Goal: Information Seeking & Learning: Learn about a topic

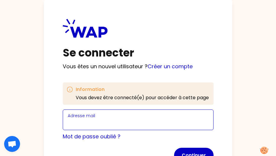
click at [104, 122] on input "Adresse mail" at bounding box center [138, 123] width 141 height 8
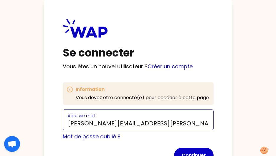
click at [180, 122] on input "isabelle.rousseau@thalesgroup.comi" at bounding box center [138, 123] width 141 height 8
type input "isabelle.rousseau@thalesgroup.com"
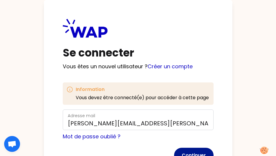
click at [195, 151] on button "Continuer" at bounding box center [193, 155] width 39 height 15
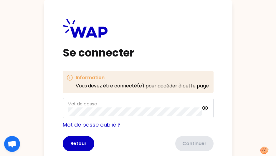
click at [109, 106] on div "Mot de passe" at bounding box center [135, 107] width 134 height 15
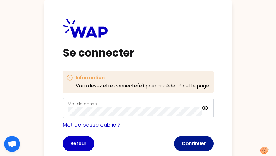
click at [198, 142] on button "Continuer" at bounding box center [193, 143] width 39 height 15
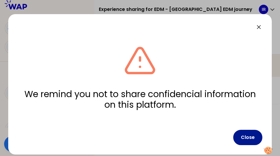
click at [253, 138] on button "Close" at bounding box center [247, 137] width 29 height 15
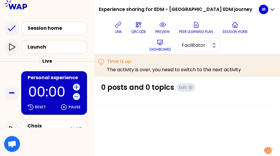
click at [20, 7] on icon at bounding box center [16, 4] width 22 height 9
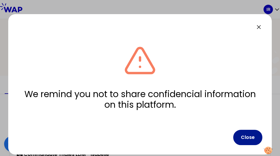
click at [247, 137] on button "Close" at bounding box center [247, 137] width 29 height 15
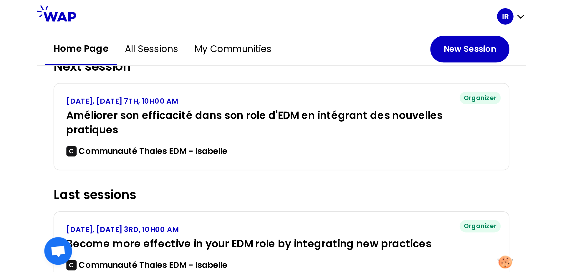
scroll to position [59, 0]
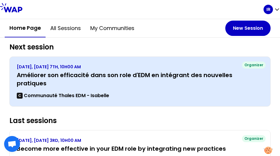
click at [110, 73] on h3 "Améliorer son efficacité dans son role d'EDM en intégrant des nouvelles pratiqu…" at bounding box center [140, 79] width 247 height 16
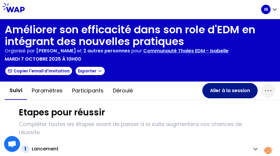
click at [227, 90] on button "Aller à la session" at bounding box center [229, 90] width 55 height 15
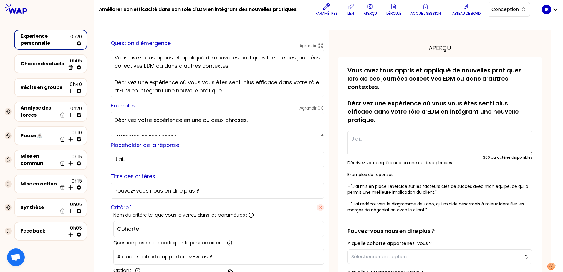
click at [41, 39] on div "Experience personnelle" at bounding box center [46, 40] width 50 height 14
click at [280, 7] on icon at bounding box center [370, 7] width 2 height 2
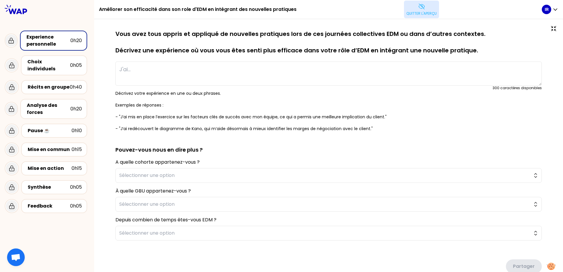
type textarea "J'ai aidé à maintenir l'équipe focalisée vers la recherche des solutions/hypoth…"
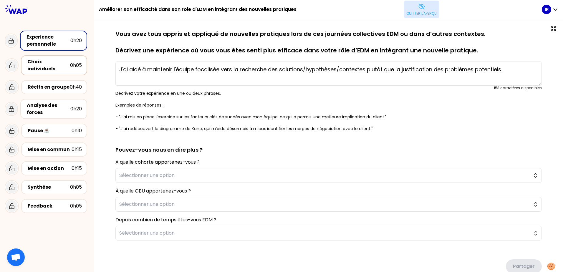
click at [49, 61] on div "Choix individuels" at bounding box center [48, 65] width 43 height 14
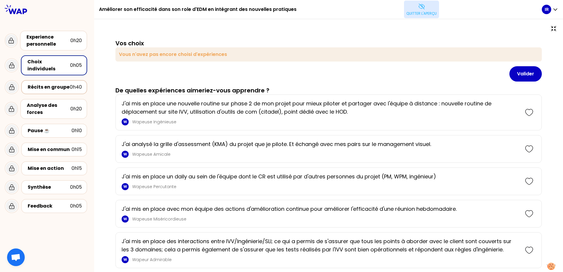
click at [56, 84] on div "Récits en groupe" at bounding box center [49, 87] width 42 height 7
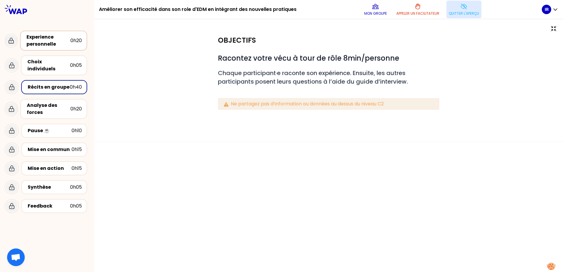
click at [49, 40] on div "Experience personnelle" at bounding box center [48, 41] width 44 height 14
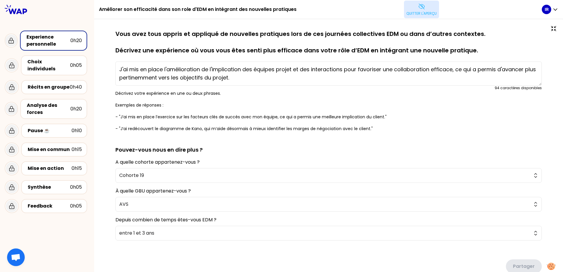
click at [280, 9] on button "Quitter l'aperçu" at bounding box center [421, 10] width 35 height 18
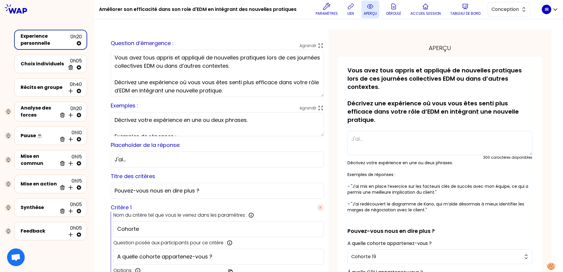
click at [280, 11] on p "aperçu" at bounding box center [369, 13] width 13 height 5
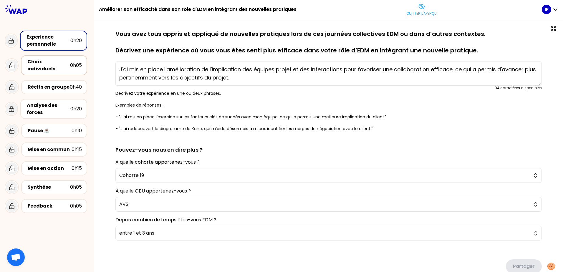
click at [56, 61] on div "Choix individuels" at bounding box center [48, 65] width 43 height 14
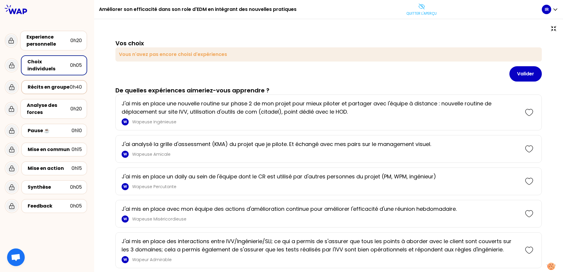
click at [58, 84] on div "Récits en groupe" at bounding box center [49, 87] width 42 height 7
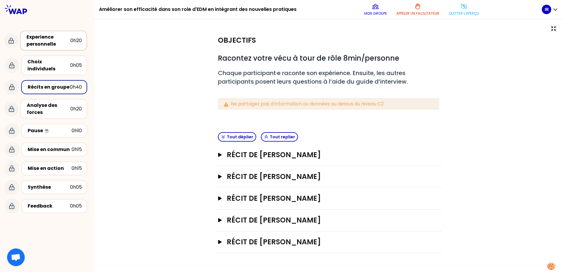
drag, startPoint x: 51, startPoint y: 43, endPoint x: 63, endPoint y: 42, distance: 12.2
click at [51, 43] on div "Experience personnelle" at bounding box center [48, 41] width 44 height 14
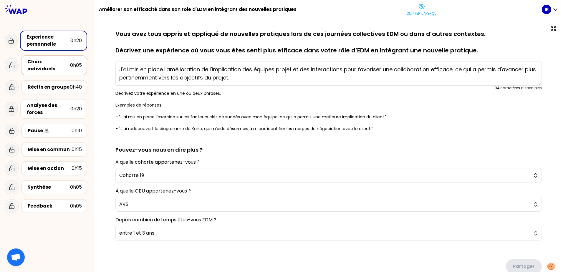
click at [52, 60] on div "Choix individuels" at bounding box center [48, 65] width 43 height 14
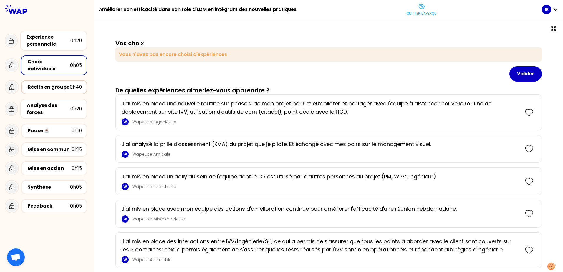
click at [46, 84] on div "Récits en groupe" at bounding box center [49, 87] width 42 height 7
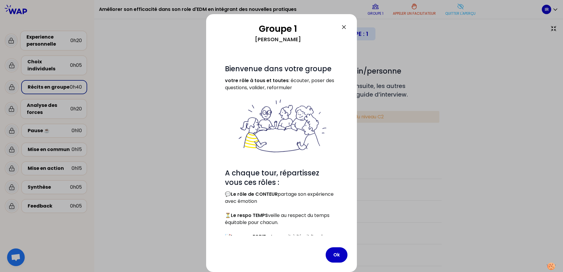
click at [280, 26] on icon at bounding box center [343, 27] width 7 height 7
click at [280, 26] on icon at bounding box center [344, 27] width 4 height 4
click at [174, 156] on div at bounding box center [281, 136] width 563 height 272
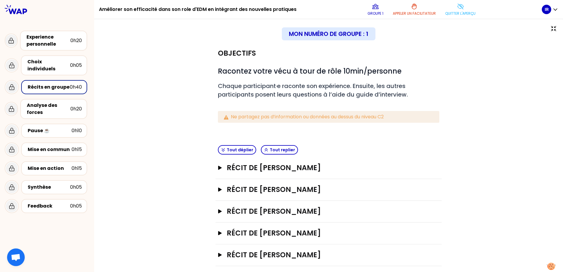
click at [53, 84] on div "Récits en groupe" at bounding box center [49, 87] width 42 height 7
click at [51, 62] on div "Choix individuels" at bounding box center [48, 65] width 43 height 14
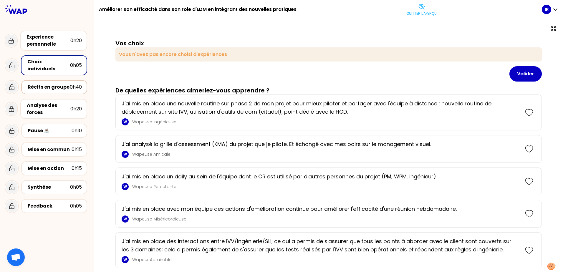
click at [58, 84] on div "Récits en groupe" at bounding box center [49, 87] width 42 height 7
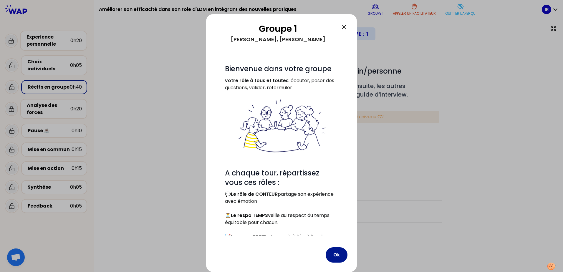
click at [280, 156] on button "Ok" at bounding box center [336, 254] width 22 height 15
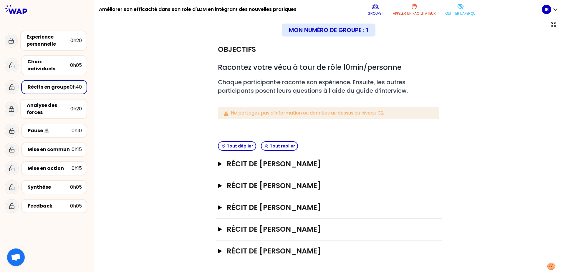
scroll to position [6, 0]
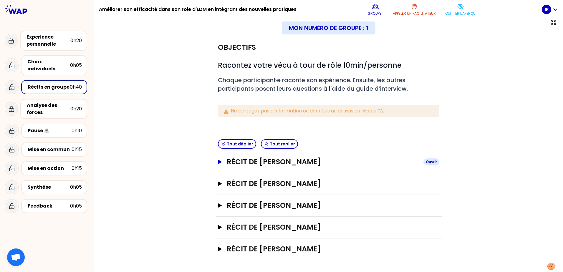
click at [219, 156] on icon "button" at bounding box center [219, 162] width 5 height 4
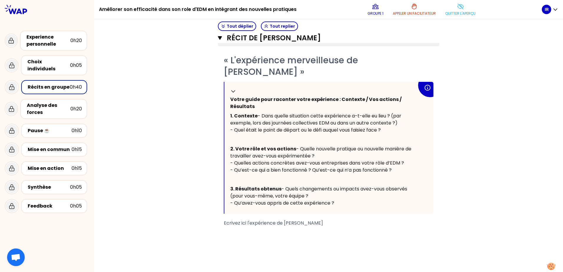
scroll to position [153, 0]
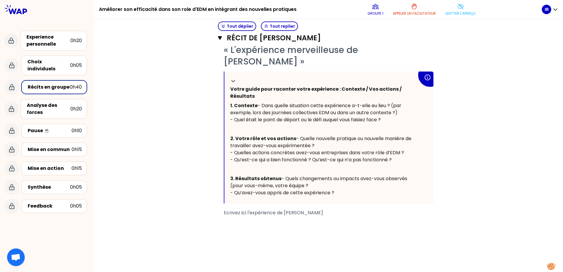
click at [254, 156] on div "﻿" at bounding box center [329, 219] width 210 height 7
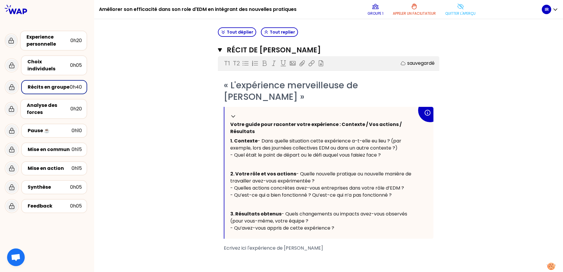
scroll to position [88, 0]
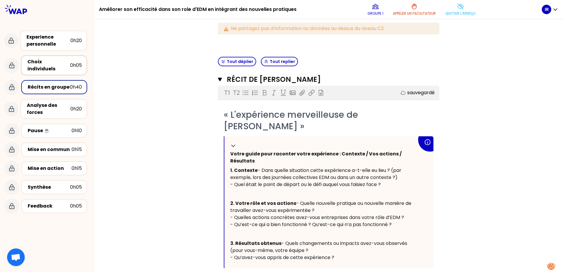
click at [58, 61] on div "Choix individuels" at bounding box center [48, 65] width 43 height 14
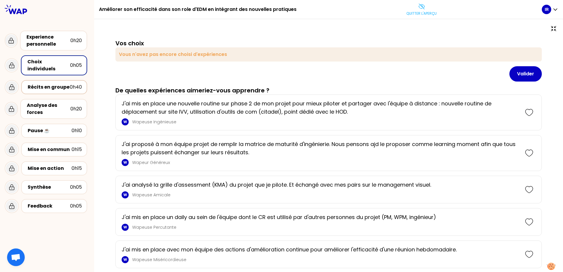
click at [55, 84] on div "Récits en groupe" at bounding box center [49, 87] width 42 height 7
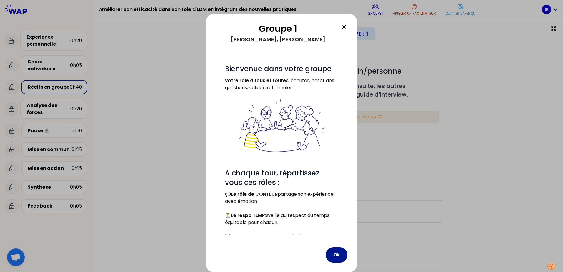
click at [280, 156] on button "Ok" at bounding box center [336, 254] width 22 height 15
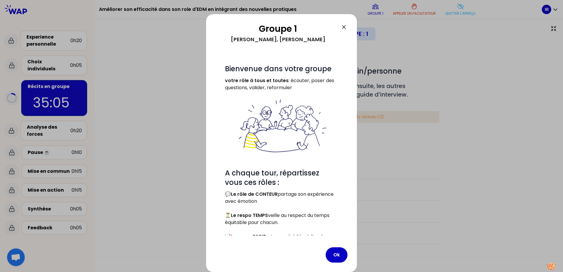
click at [280, 156] on div at bounding box center [281, 136] width 563 height 272
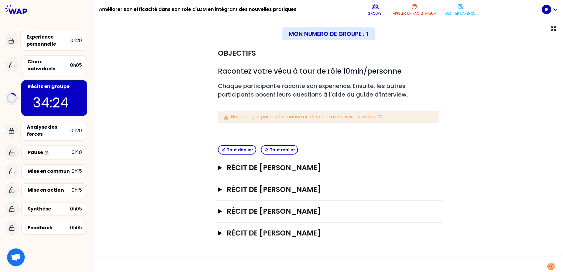
click at [216, 156] on div "Récit de [PERSON_NAME]" at bounding box center [328, 168] width 226 height 22
click at [220, 156] on icon "button" at bounding box center [219, 168] width 5 height 4
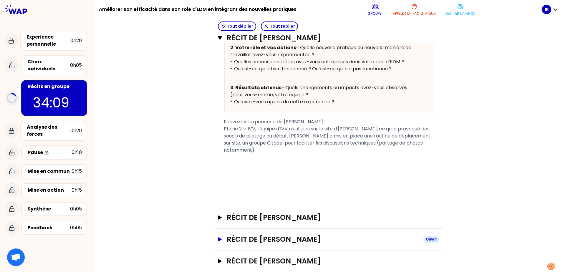
scroll to position [323, 0]
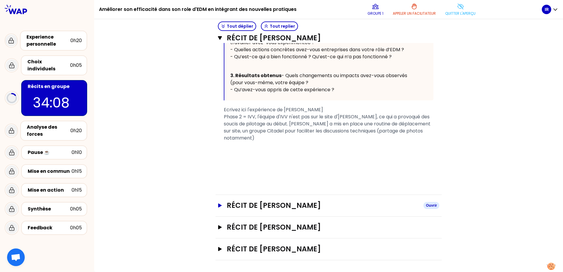
click at [219, 156] on icon "button" at bounding box center [220, 205] width 4 height 4
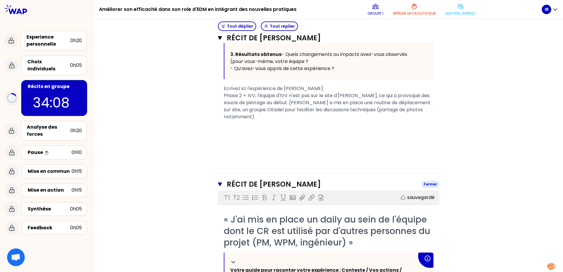
click at [219, 156] on icon "button" at bounding box center [220, 184] width 4 height 5
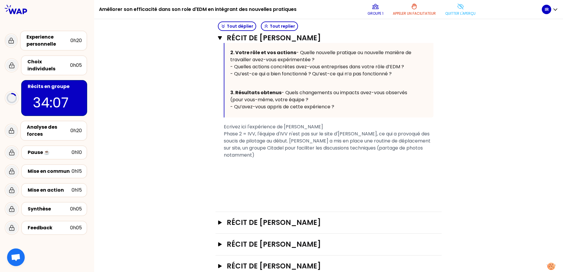
scroll to position [235, 0]
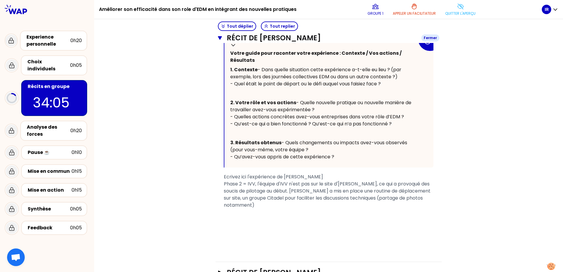
click at [218, 37] on icon "button" at bounding box center [220, 38] width 4 height 4
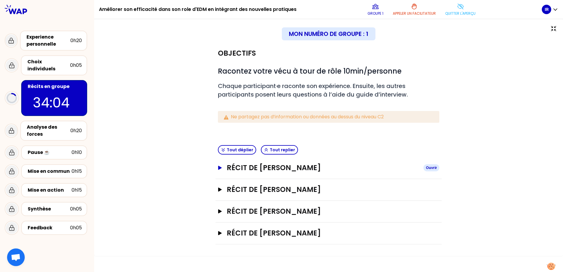
click at [219, 156] on icon "button" at bounding box center [220, 168] width 4 height 4
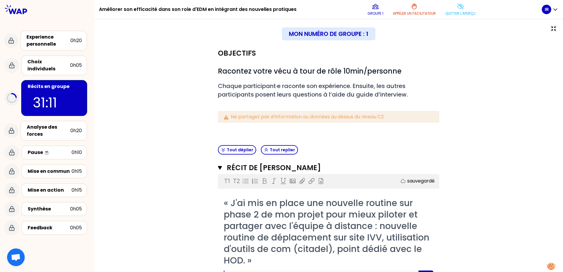
click at [280, 156] on span "« J'ai mis en place une nouvelle routine sur phase 2 de mon projet pour mieux p…" at bounding box center [328, 232] width 208 height 70
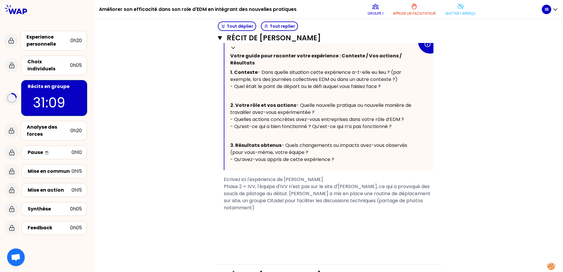
scroll to position [265, 0]
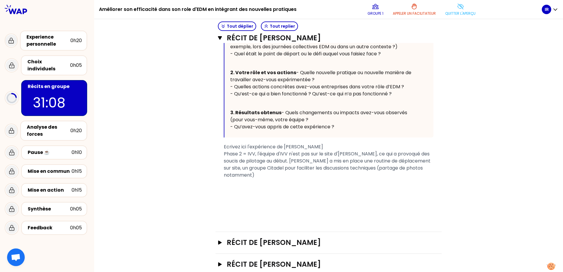
click at [275, 156] on div "Phase 2 = IVV, l'équipe d'IVV n'est pas sur le site d'[PERSON_NAME], ce qui a p…" at bounding box center [329, 164] width 210 height 28
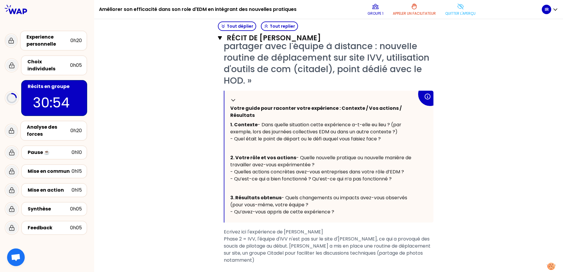
scroll to position [177, 0]
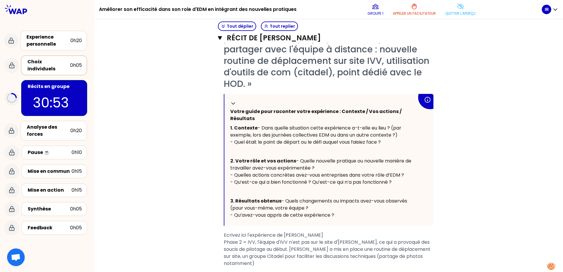
click at [71, 63] on div "0h05" at bounding box center [76, 65] width 12 height 7
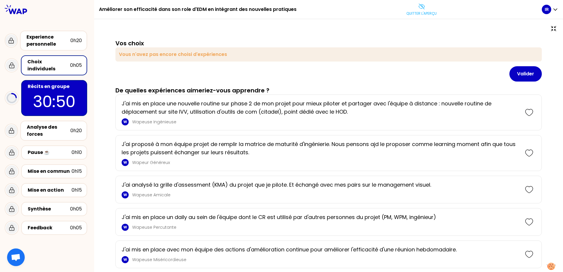
click at [77, 90] on p "30:50" at bounding box center [53, 101] width 55 height 23
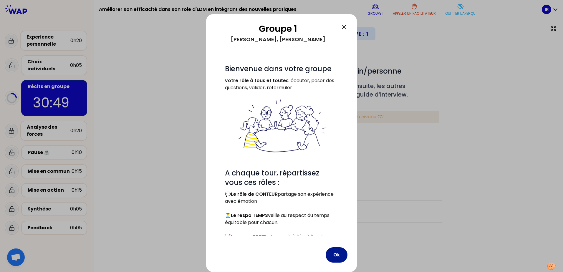
click at [280, 156] on button "Ok" at bounding box center [336, 254] width 22 height 15
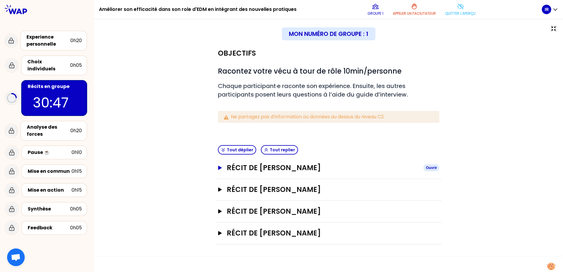
click at [219, 156] on icon "button" at bounding box center [220, 168] width 4 height 4
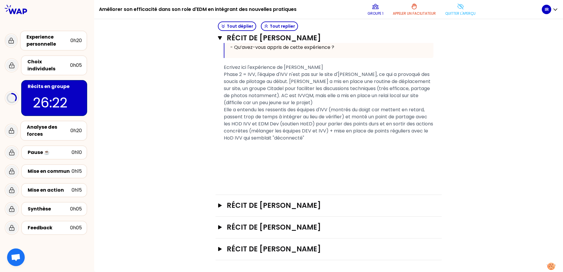
scroll to position [366, 0]
click at [218, 36] on icon "button" at bounding box center [220, 38] width 4 height 5
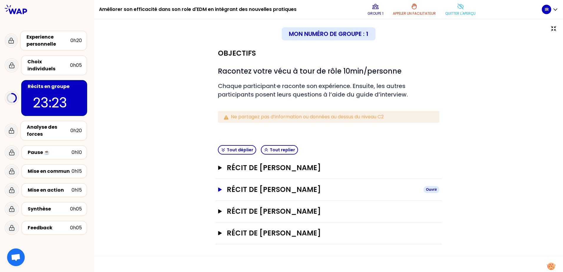
click at [220, 156] on icon "button" at bounding box center [220, 189] width 4 height 4
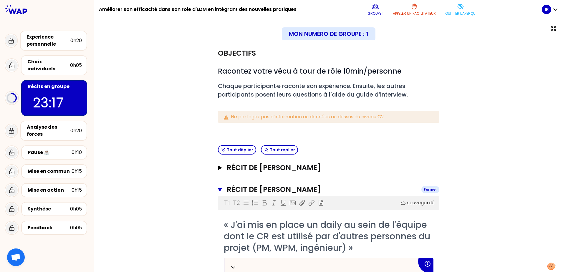
click at [218, 156] on icon "button" at bounding box center [220, 189] width 4 height 5
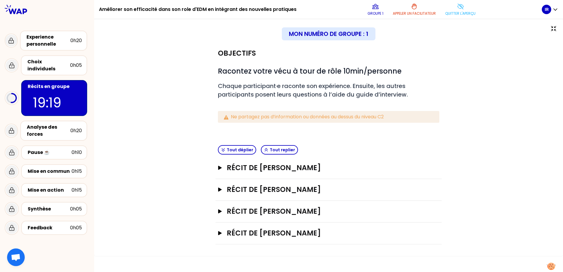
click at [280, 36] on div "Mon numéro de groupe : 1" at bounding box center [329, 33] width 94 height 13
click at [57, 65] on div "Choix individuels" at bounding box center [48, 65] width 43 height 14
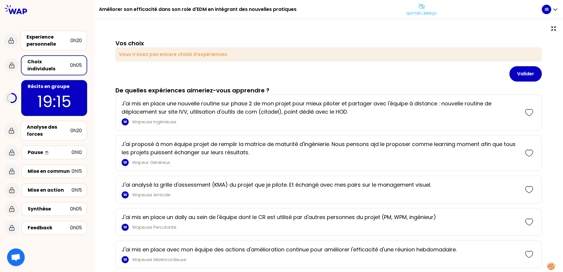
click at [65, 93] on p "19:15" at bounding box center [53, 101] width 55 height 23
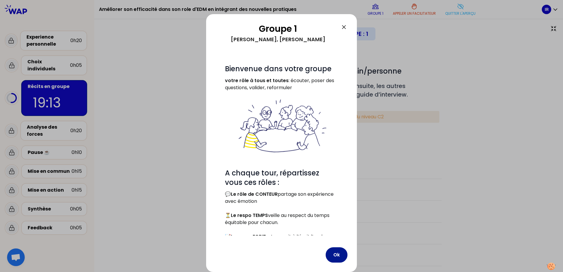
click at [280, 156] on button "Ok" at bounding box center [336, 254] width 22 height 15
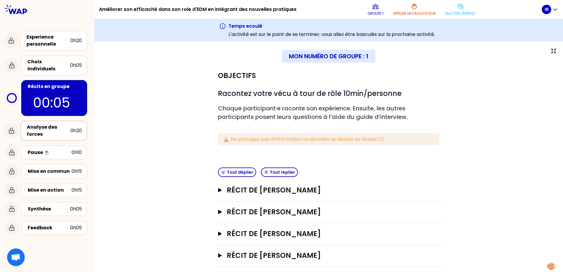
click at [42, 124] on div "Analyse des forces" at bounding box center [49, 131] width 44 height 14
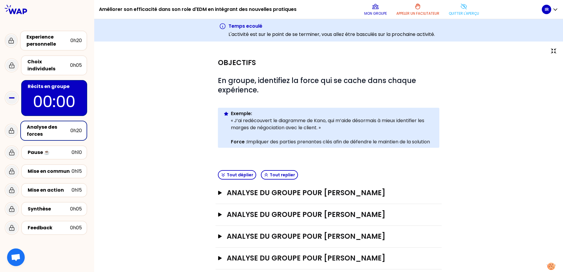
click at [49, 125] on div "Analyse des forces" at bounding box center [49, 131] width 44 height 14
drag, startPoint x: 174, startPoint y: 209, endPoint x: 174, endPoint y: 205, distance: 3.5
click at [174, 156] on div "Objectifs # En groupe, identifiez la force qui se cache dans chaque expérience.…" at bounding box center [328, 171] width 445 height 239
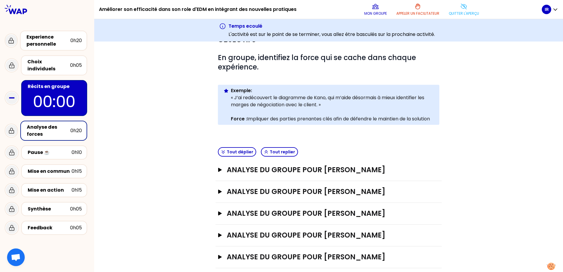
scroll to position [24, 0]
click at [218, 156] on icon "button" at bounding box center [220, 169] width 4 height 4
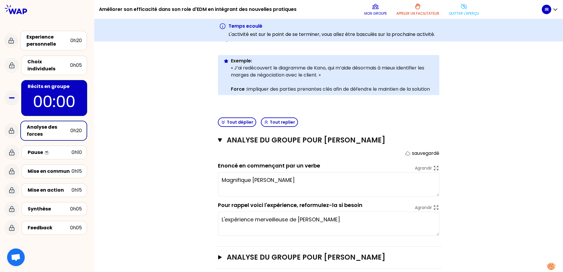
scroll to position [53, 0]
drag, startPoint x: 218, startPoint y: 178, endPoint x: 322, endPoint y: 180, distance: 104.2
click at [280, 156] on textarea "Magnifique [PERSON_NAME]" at bounding box center [328, 184] width 221 height 24
drag, startPoint x: 230, startPoint y: 220, endPoint x: 301, endPoint y: 217, distance: 70.7
click at [280, 156] on textarea "L'expérience merveilleuse de [PERSON_NAME]" at bounding box center [328, 223] width 221 height 24
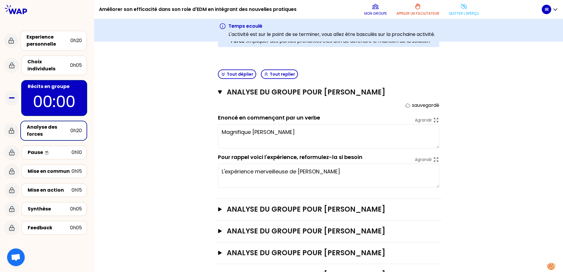
scroll to position [67, 0]
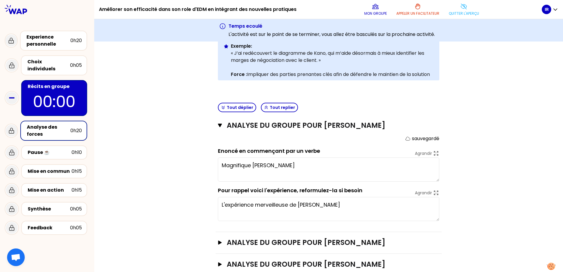
click at [280, 156] on textarea "Magnifique [PERSON_NAME]" at bounding box center [328, 169] width 221 height 24
drag, startPoint x: 304, startPoint y: 167, endPoint x: 217, endPoint y: 168, distance: 87.1
click at [218, 156] on textarea "Magnifique [PERSON_NAME]" at bounding box center [328, 169] width 221 height 24
type textarea "test"
click at [47, 90] on p "00:00" at bounding box center [53, 101] width 55 height 23
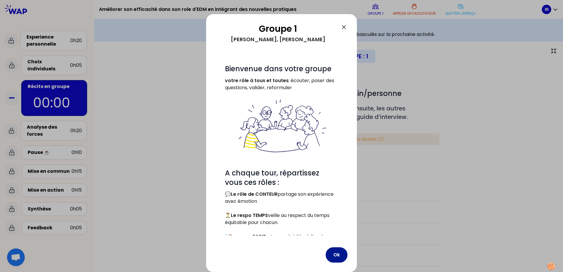
click at [280, 156] on button "Ok" at bounding box center [336, 254] width 22 height 15
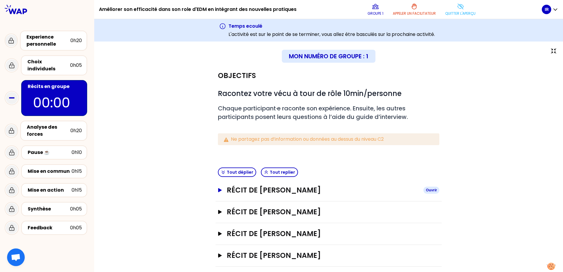
click at [218, 156] on icon "button" at bounding box center [220, 190] width 4 height 4
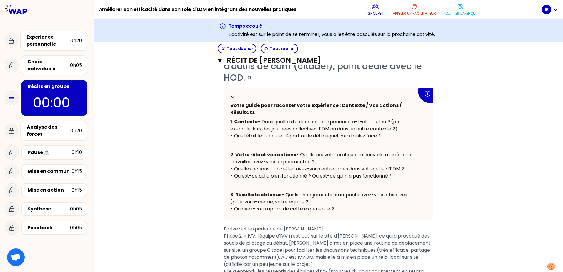
scroll to position [147, 0]
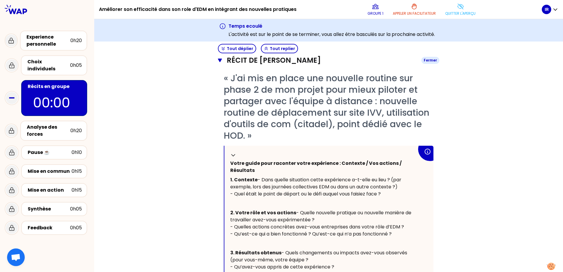
click at [218, 59] on icon "button" at bounding box center [220, 61] width 4 height 4
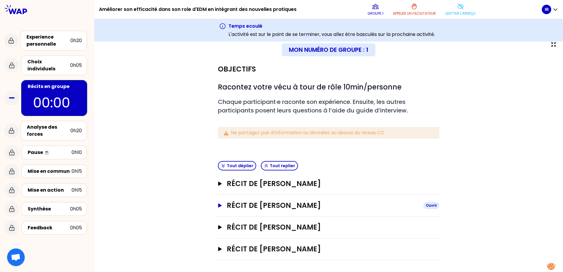
click at [218, 156] on icon "button" at bounding box center [220, 205] width 4 height 4
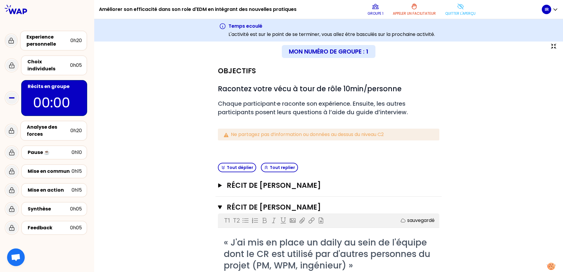
scroll to position [0, 0]
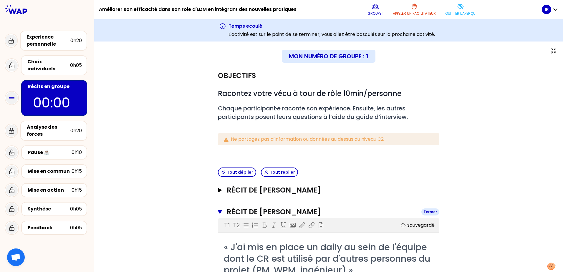
click at [218, 156] on icon "button" at bounding box center [220, 212] width 4 height 4
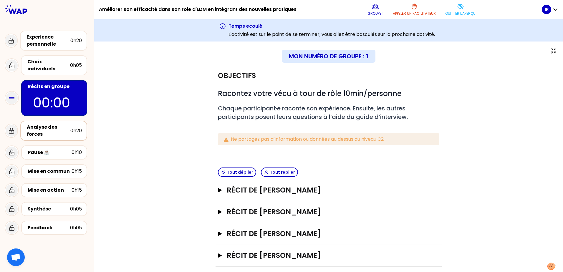
click at [57, 124] on div "Analyse des forces" at bounding box center [49, 131] width 44 height 14
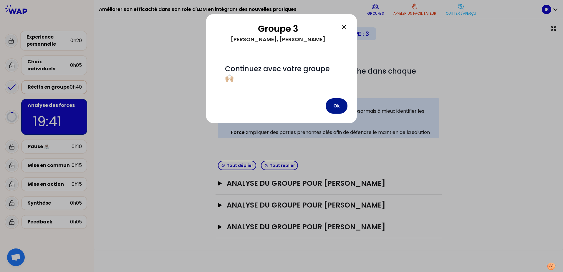
click at [280, 107] on button "Ok" at bounding box center [336, 105] width 22 height 15
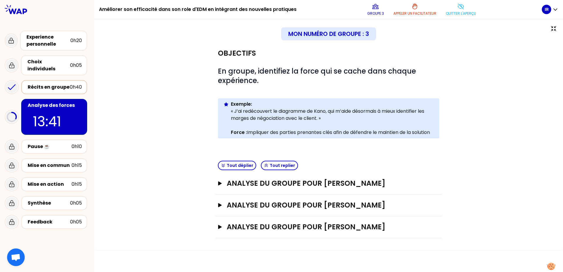
click at [53, 84] on div "Récits en groupe" at bounding box center [49, 87] width 42 height 7
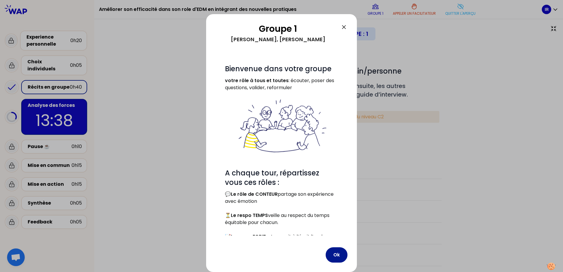
click at [280, 156] on button "Ok" at bounding box center [336, 254] width 22 height 15
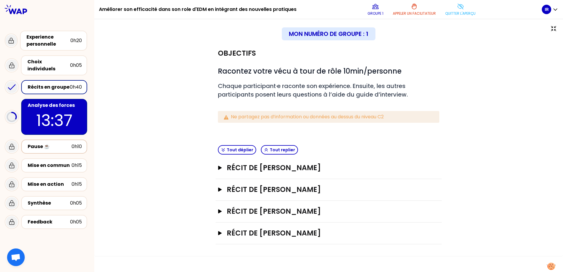
click at [47, 143] on div "Pause ☕️" at bounding box center [50, 146] width 44 height 7
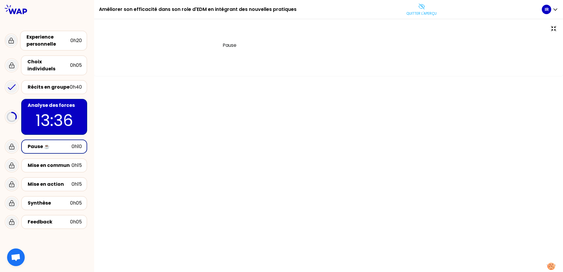
click at [64, 112] on p "13:36" at bounding box center [53, 120] width 55 height 23
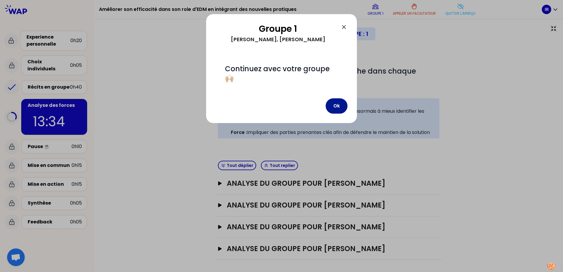
click at [280, 106] on button "Ok" at bounding box center [336, 105] width 22 height 15
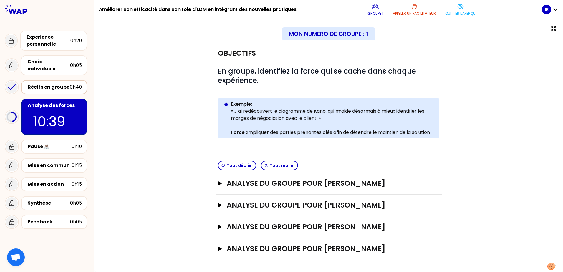
click at [50, 84] on div "Récits en groupe" at bounding box center [49, 87] width 42 height 7
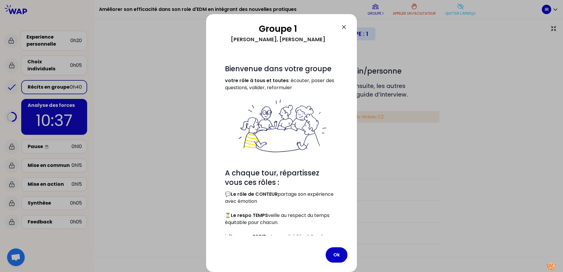
click at [56, 82] on div at bounding box center [281, 136] width 563 height 272
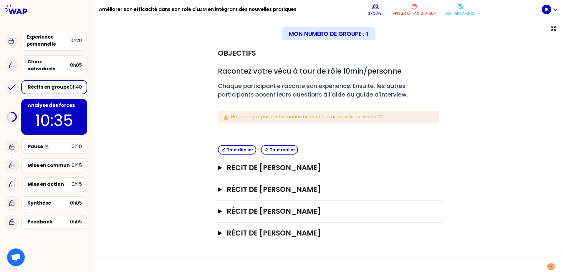
click at [49, 109] on p "10:35" at bounding box center [53, 120] width 55 height 23
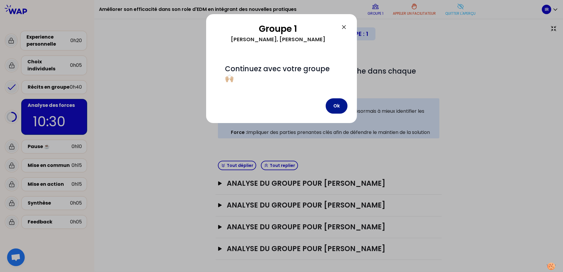
click at [280, 106] on button "Ok" at bounding box center [336, 105] width 22 height 15
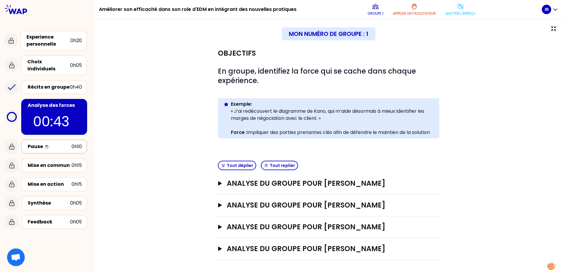
click at [54, 143] on div "Pause ☕️" at bounding box center [50, 146] width 44 height 7
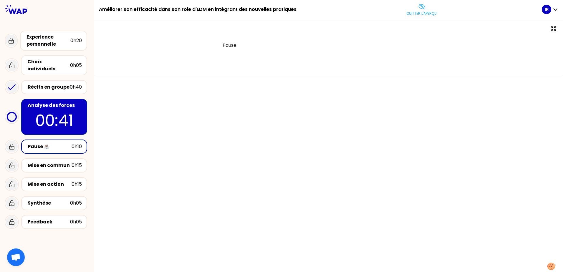
click at [57, 143] on div "Pause ☕️" at bounding box center [50, 146] width 44 height 7
click at [79, 115] on p "00:40" at bounding box center [53, 120] width 55 height 23
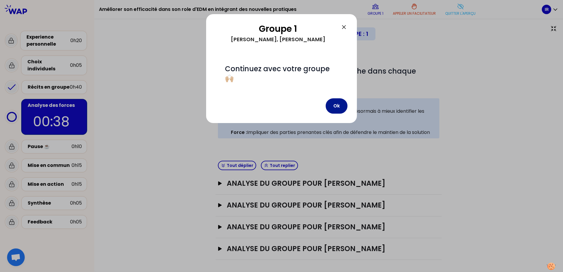
click at [280, 105] on button "Ok" at bounding box center [336, 105] width 22 height 15
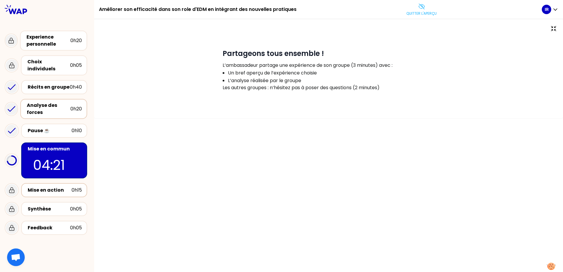
click at [41, 156] on div "Mise en action" at bounding box center [50, 190] width 44 height 7
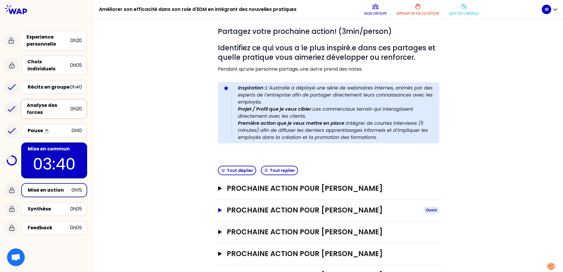
scroll to position [53, 0]
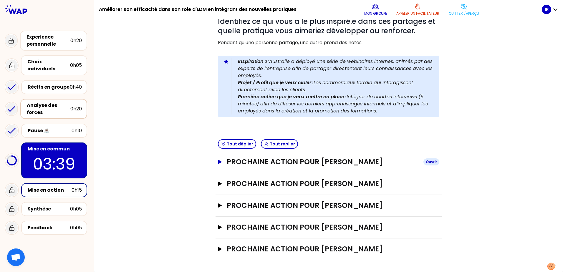
click at [218, 156] on icon "button" at bounding box center [220, 162] width 4 height 4
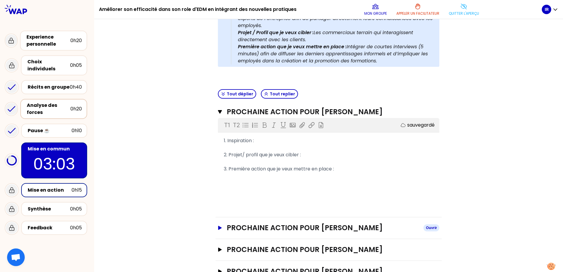
scroll to position [112, 0]
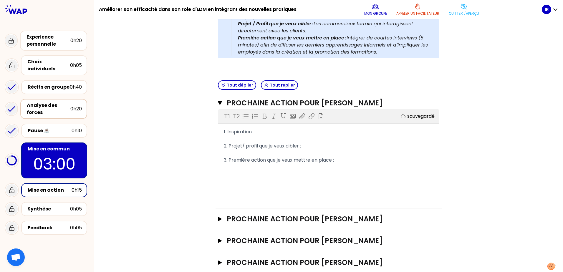
click at [265, 132] on div "1. Inspiration :" at bounding box center [329, 131] width 210 height 7
click at [280, 146] on div "2. Projet/ profil que je veux cibler :" at bounding box center [329, 145] width 210 height 7
click at [280, 156] on div "3. Première action que je veux mettre en place :" at bounding box center [329, 160] width 210 height 7
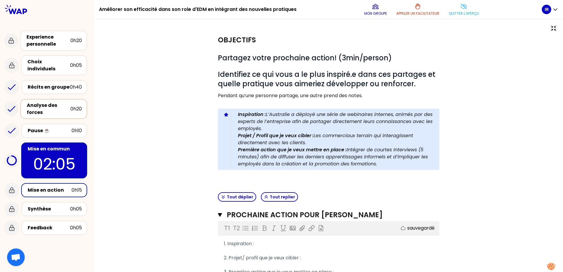
scroll to position [0, 0]
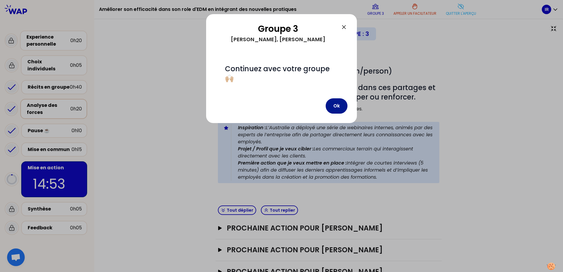
click at [280, 107] on button "Ok" at bounding box center [336, 105] width 22 height 15
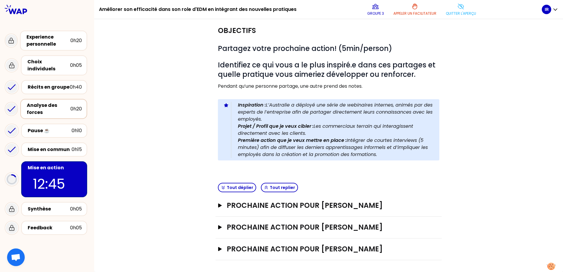
scroll to position [32, 0]
click at [218, 156] on icon "button" at bounding box center [220, 205] width 4 height 4
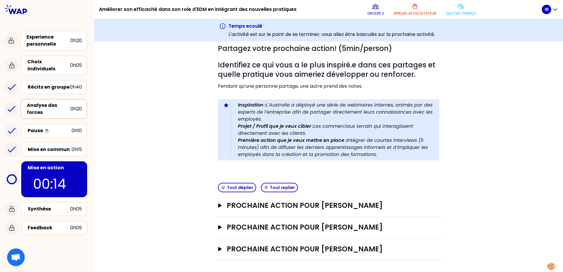
scroll to position [54, 0]
click at [51, 156] on div "Synthèse" at bounding box center [49, 208] width 42 height 7
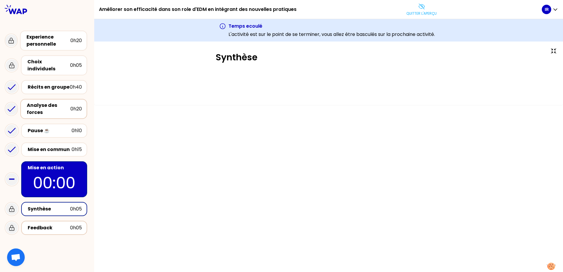
drag, startPoint x: 60, startPoint y: 224, endPoint x: 67, endPoint y: 225, distance: 7.2
click at [60, 156] on div "Feedback" at bounding box center [49, 227] width 42 height 7
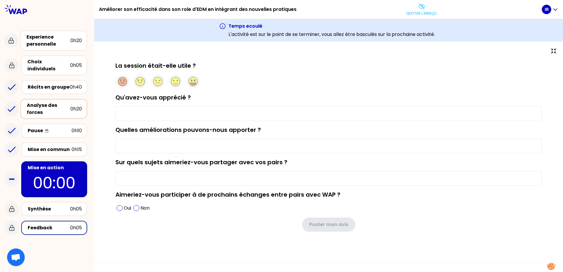
click at [41, 156] on div "Feedback" at bounding box center [49, 227] width 42 height 7
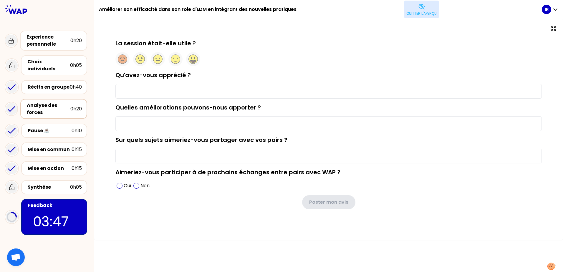
click at [280, 9] on icon at bounding box center [421, 6] width 7 height 7
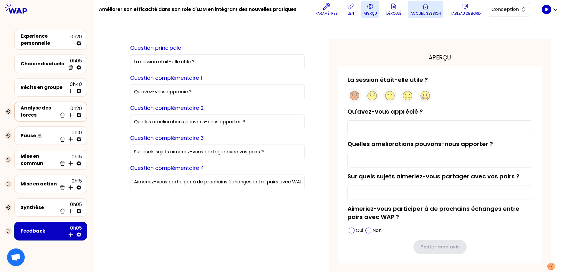
click at [280, 12] on p "Accueil session" at bounding box center [425, 13] width 30 height 5
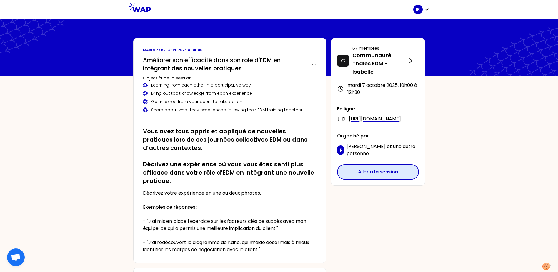
click at [280, 156] on button "Aller à la session" at bounding box center [378, 171] width 82 height 15
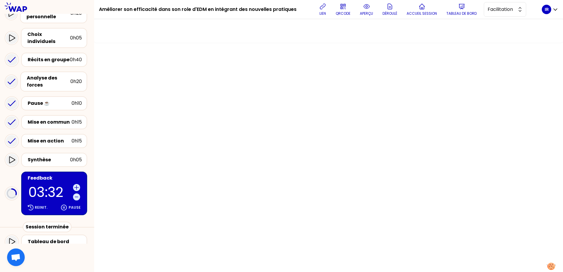
scroll to position [74, 0]
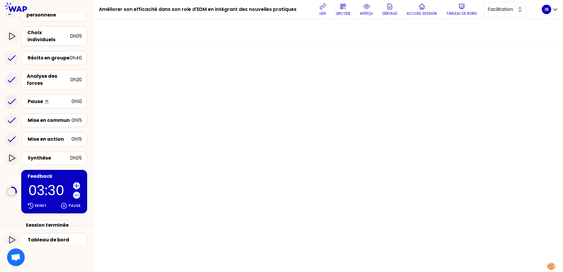
click at [51, 156] on p "03:30" at bounding box center [49, 191] width 42 height 14
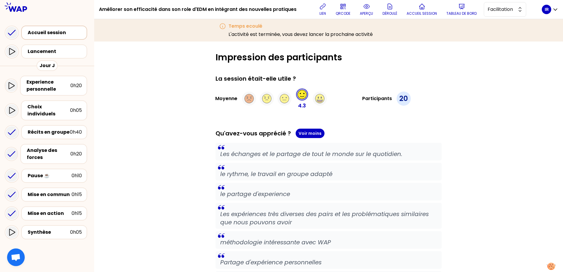
click at [46, 34] on div "Accueil session" at bounding box center [56, 32] width 57 height 7
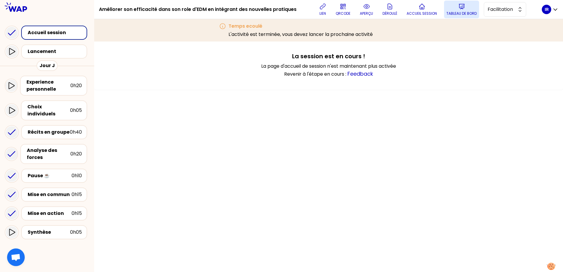
click at [280, 9] on button "Tableau de bord" at bounding box center [461, 10] width 35 height 18
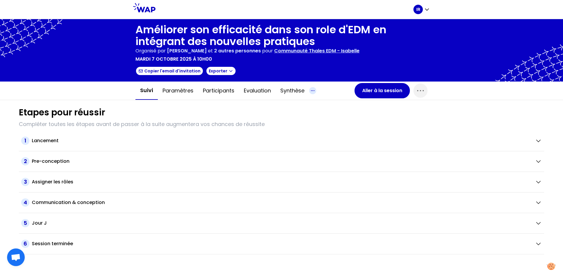
click at [280, 91] on icon "button" at bounding box center [312, 90] width 3 height 0
click at [228, 73] on icon "button" at bounding box center [230, 71] width 5 height 5
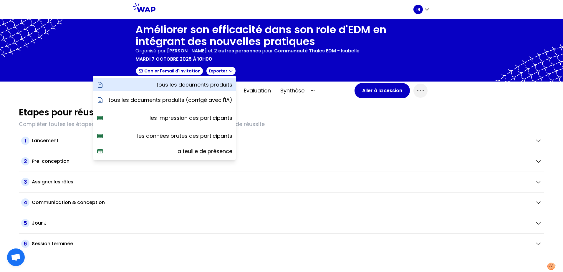
click at [205, 84] on p "tous les documents produits" at bounding box center [194, 85] width 76 height 8
